Goal: Navigation & Orientation: Find specific page/section

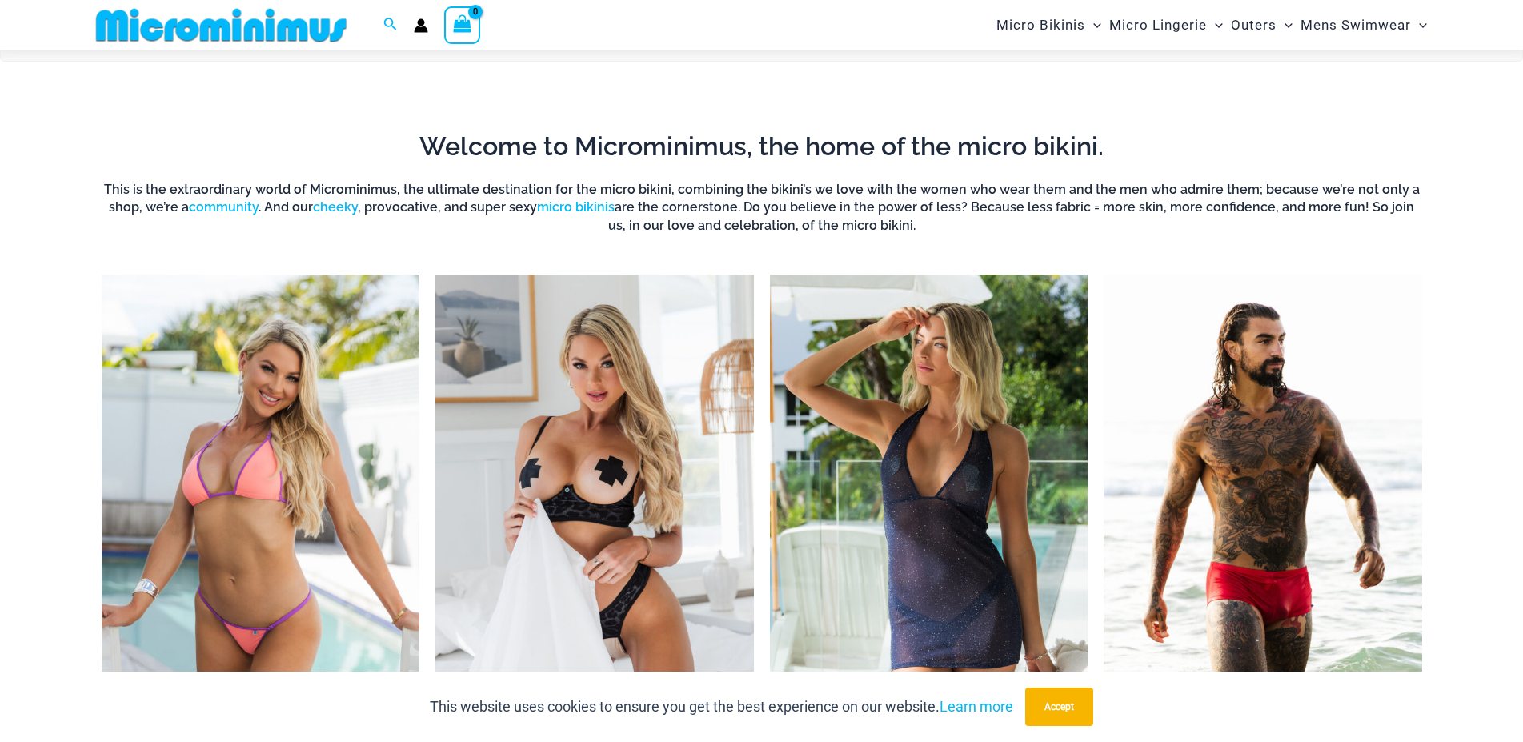
scroll to position [805, 0]
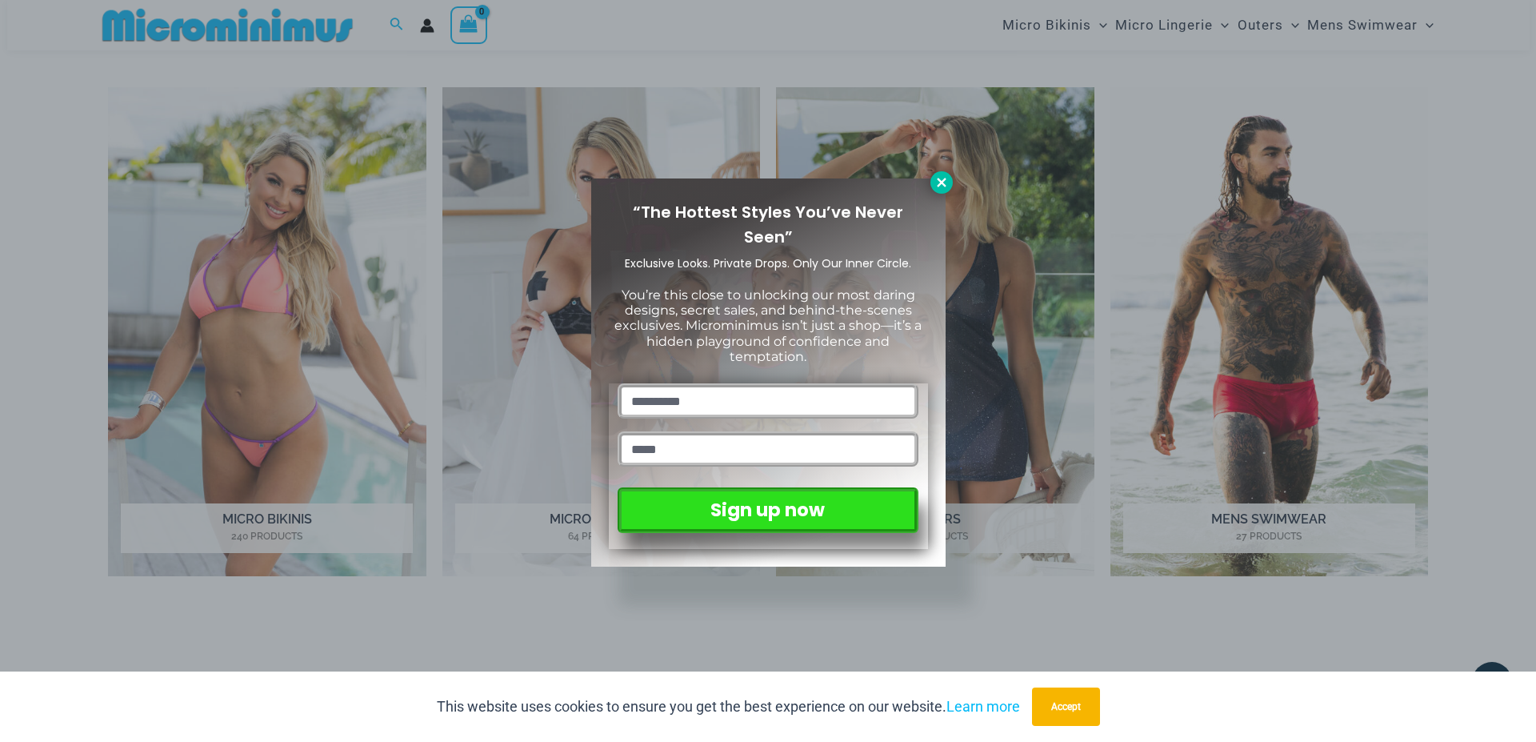
click at [940, 183] on icon at bounding box center [941, 182] width 9 height 9
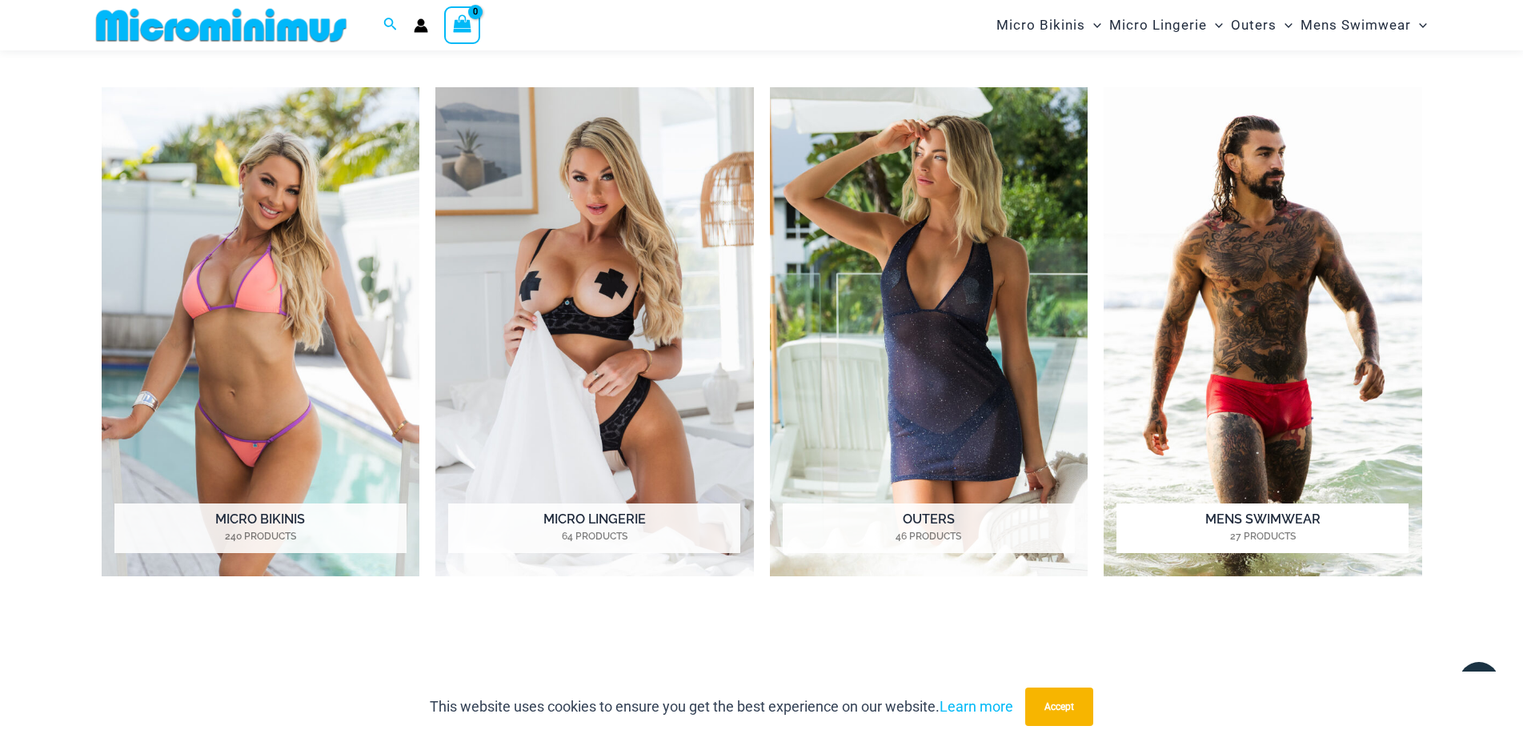
click at [1235, 305] on img "Visit product category Mens Swimwear" at bounding box center [1262, 331] width 318 height 489
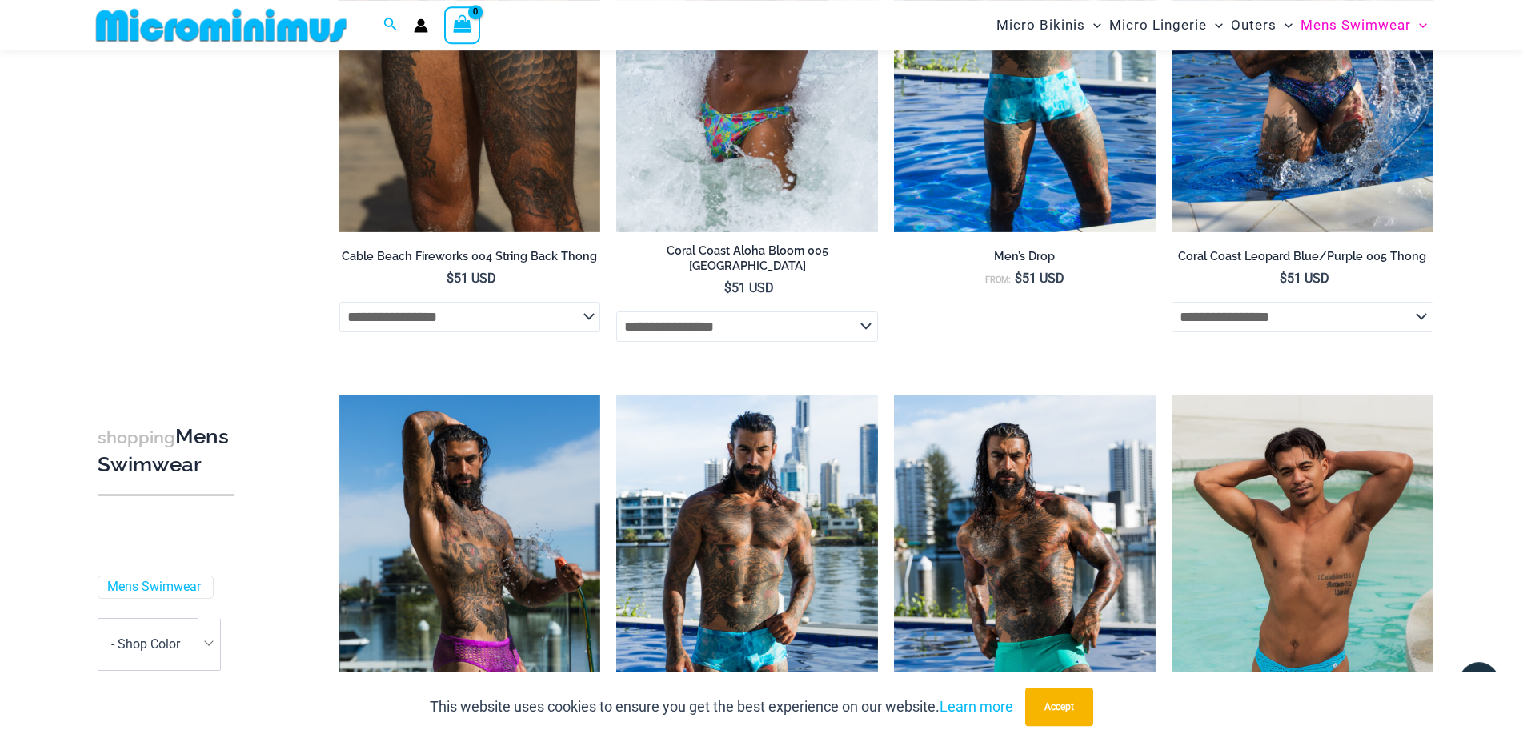
scroll to position [896, 0]
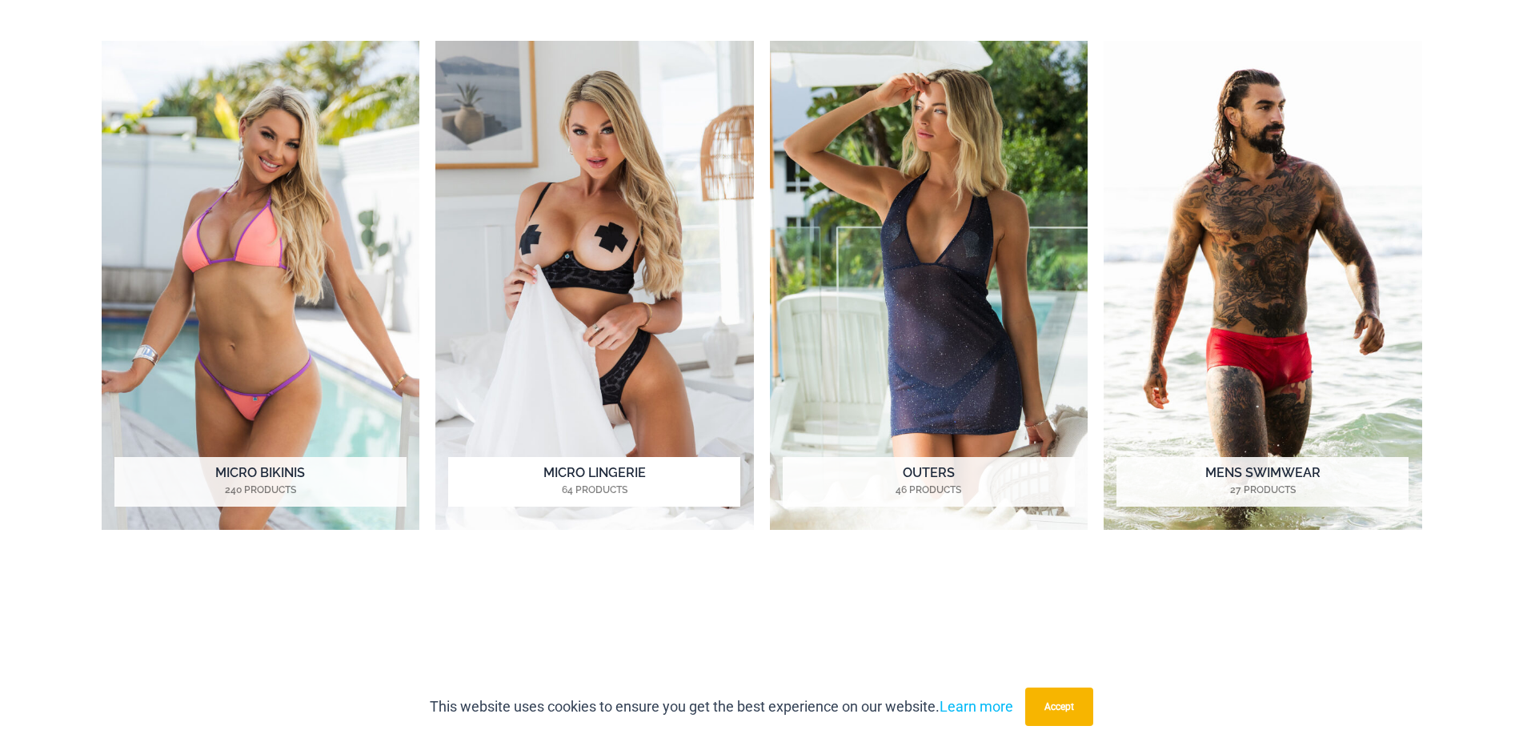
scroll to position [805, 0]
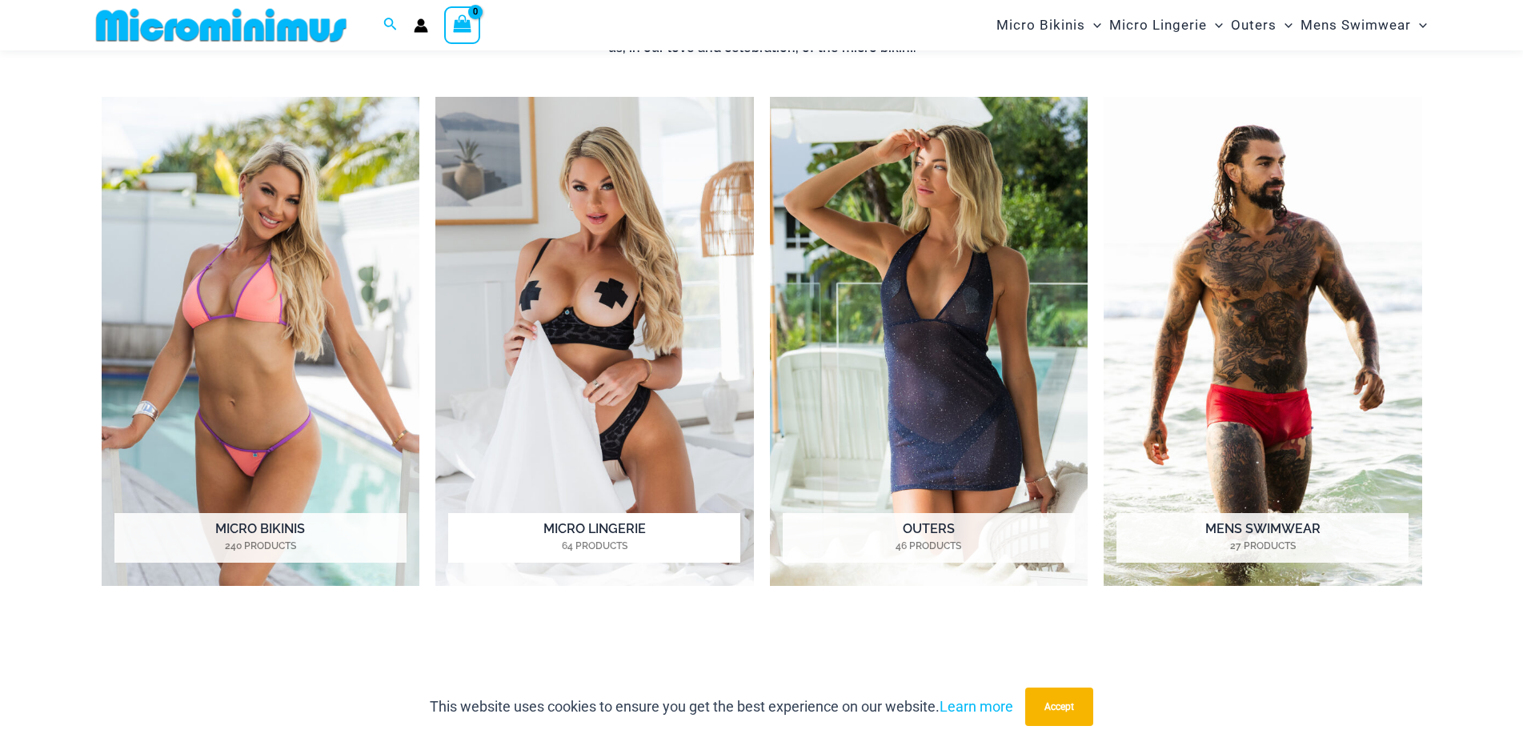
click at [627, 271] on img "Visit product category Micro Lingerie" at bounding box center [594, 341] width 318 height 489
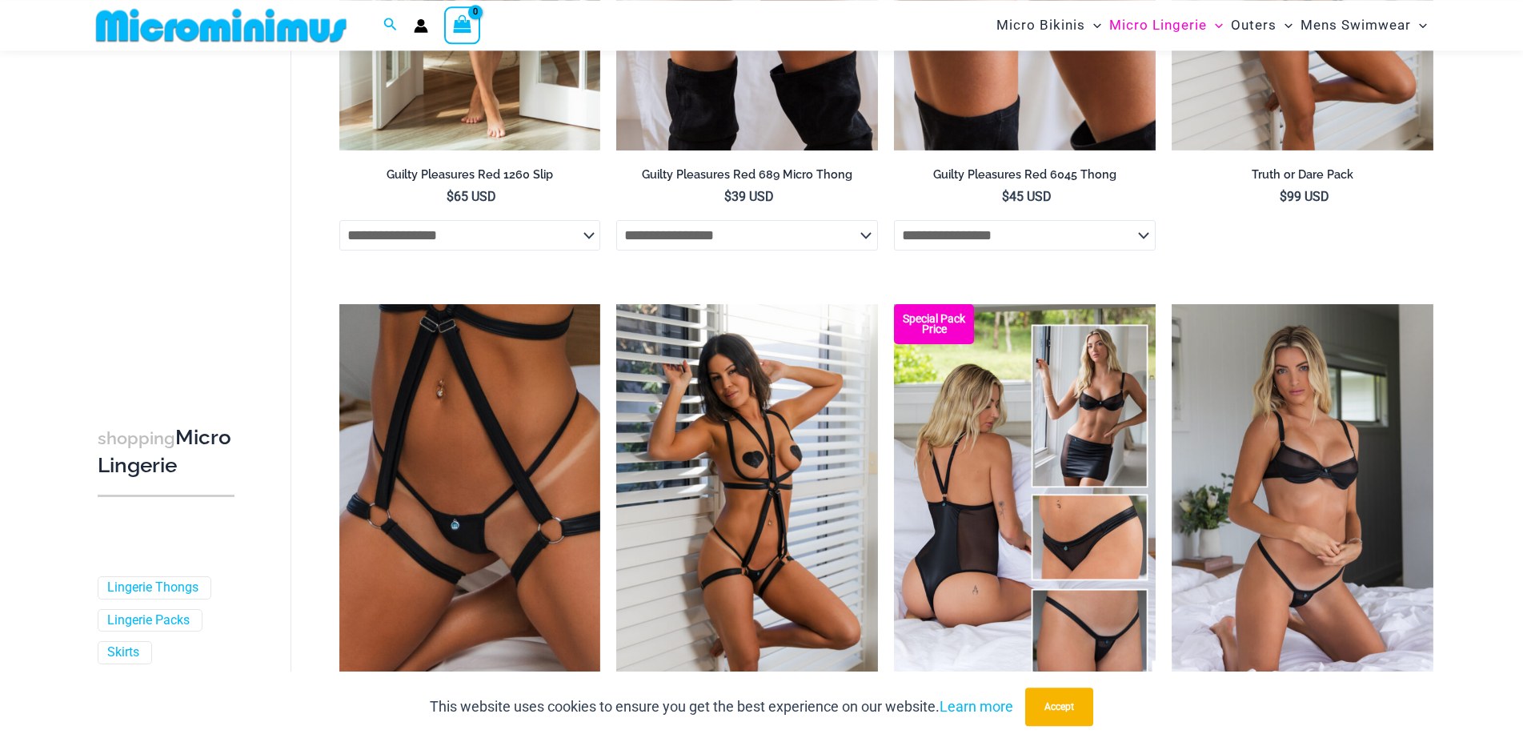
scroll to position [1143, 0]
